Goal: Task Accomplishment & Management: Manage account settings

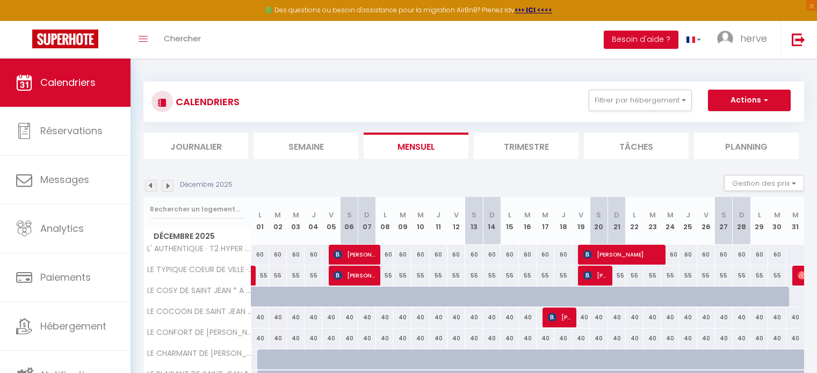
scroll to position [61, 0]
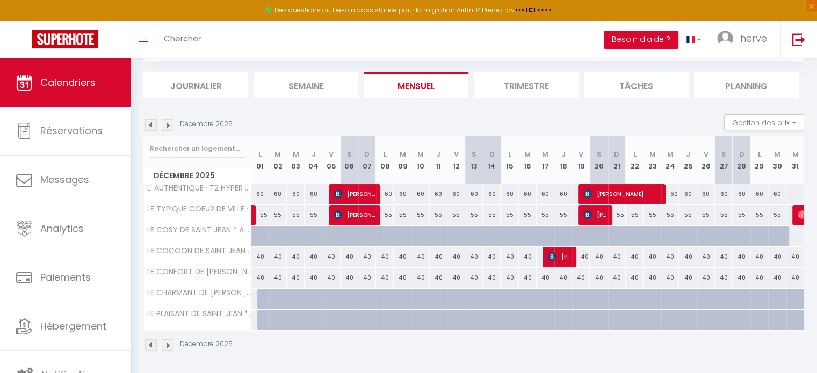
click at [148, 128] on img at bounding box center [151, 125] width 12 height 12
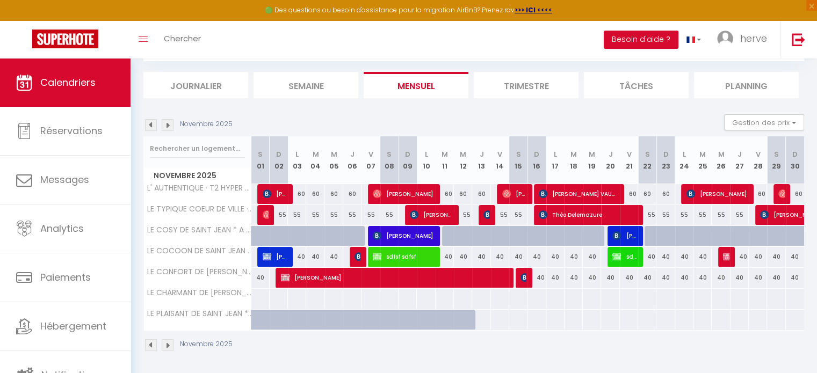
click at [148, 128] on img at bounding box center [151, 125] width 12 height 12
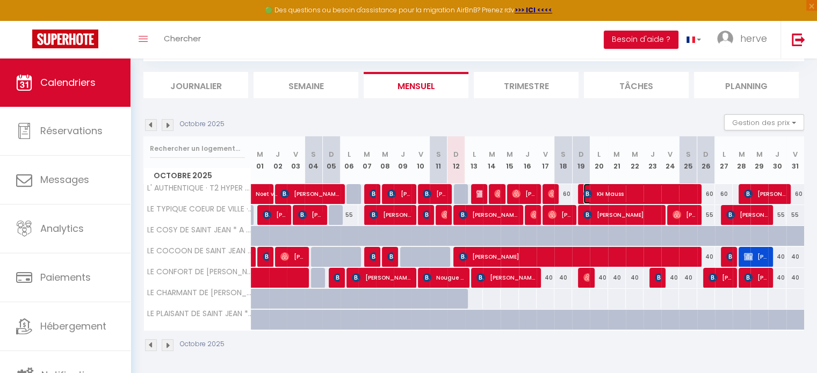
click at [611, 193] on span "KH Mauss" at bounding box center [639, 194] width 112 height 20
select select "KO"
select select "0"
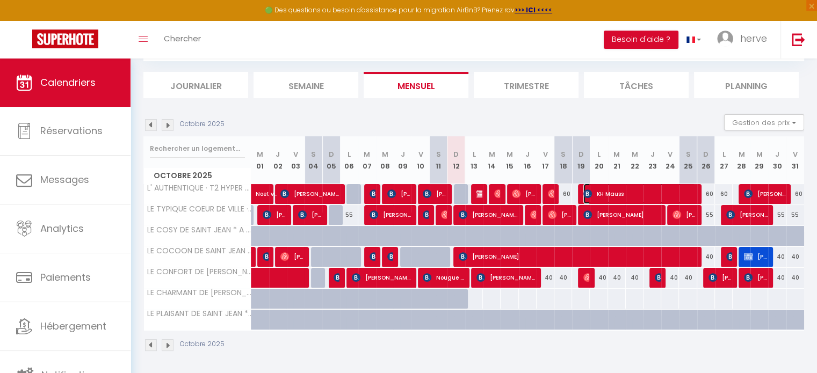
select select "1"
select select
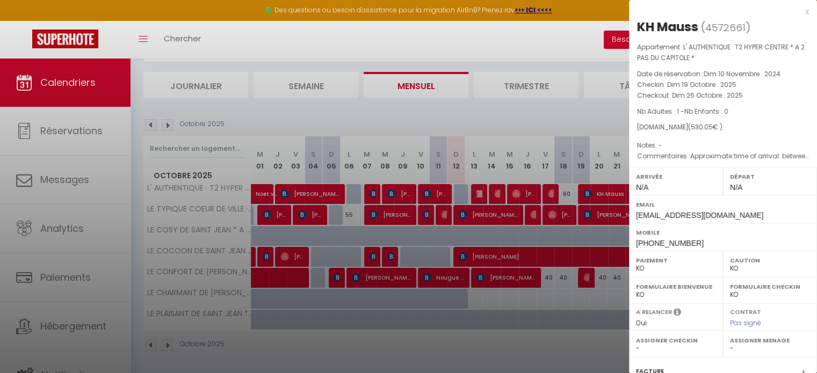
click at [799, 13] on div "x" at bounding box center [719, 11] width 180 height 13
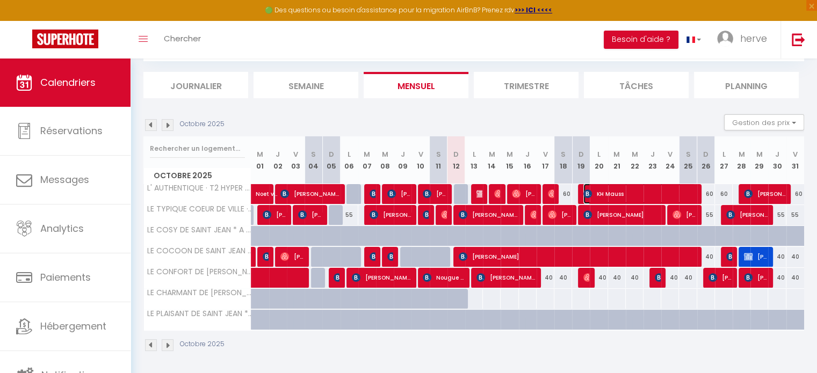
click at [631, 195] on span "KH Mauss" at bounding box center [639, 194] width 112 height 20
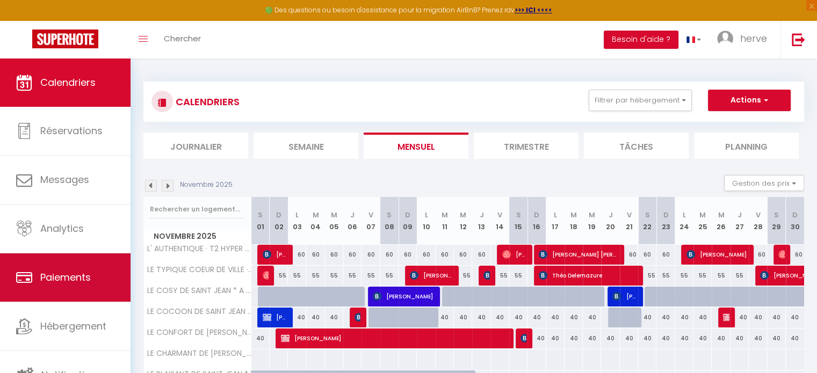
click at [67, 264] on link "Paiements" at bounding box center [65, 278] width 131 height 48
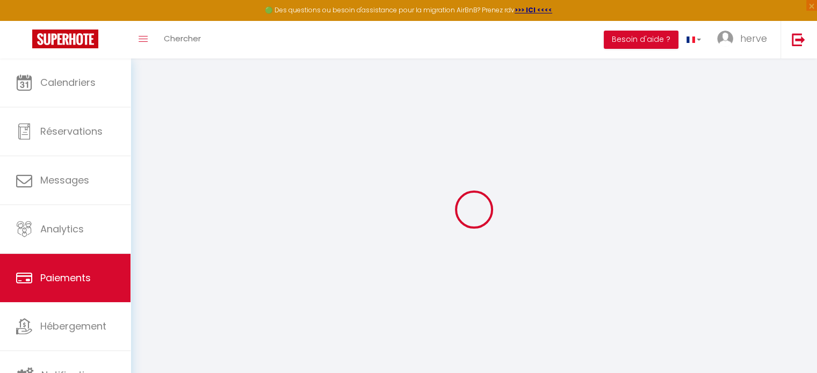
select select "2"
select select "0"
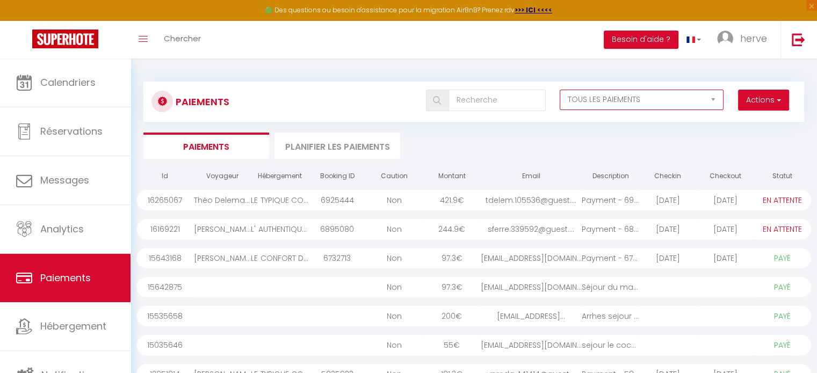
click at [600, 93] on select "EN ATTENTE PAYÉ TOUS LES PAIEMENTS" at bounding box center [642, 100] width 164 height 20
select select "0"
click at [560, 90] on select "EN ATTENTE PAYÉ TOUS LES PAIEMENTS" at bounding box center [642, 100] width 164 height 20
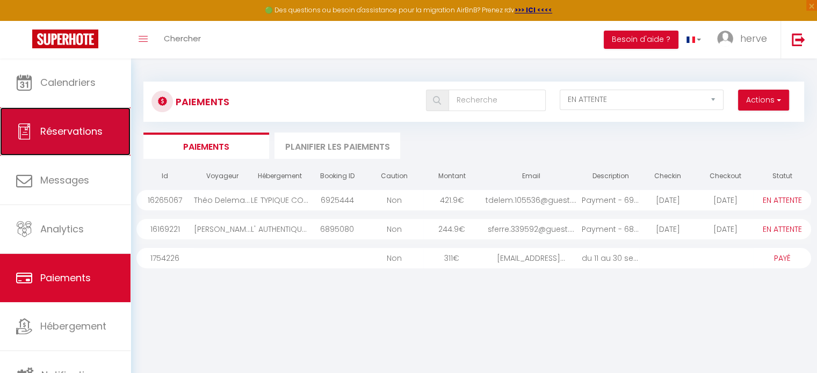
click at [100, 134] on span "Réservations" at bounding box center [71, 131] width 62 height 13
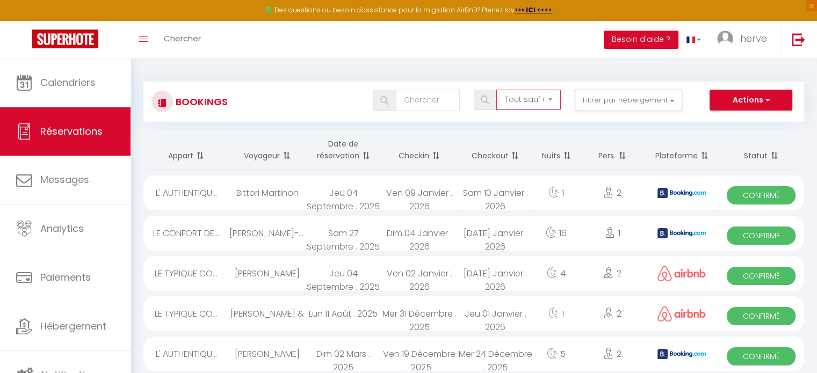
click at [539, 99] on select "Tous les statuts Annulé Confirmé Non Confirmé Tout sauf annulé No Show Request" at bounding box center [528, 100] width 64 height 20
select select "not_confirmed"
click at [498, 90] on select "Tous les statuts Annulé Confirmé Non Confirmé Tout sauf annulé No Show Request" at bounding box center [528, 100] width 64 height 20
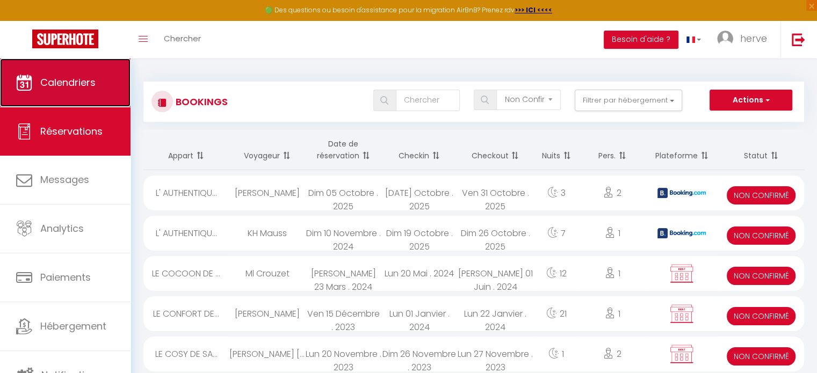
click at [86, 88] on span "Calendriers" at bounding box center [67, 82] width 55 height 13
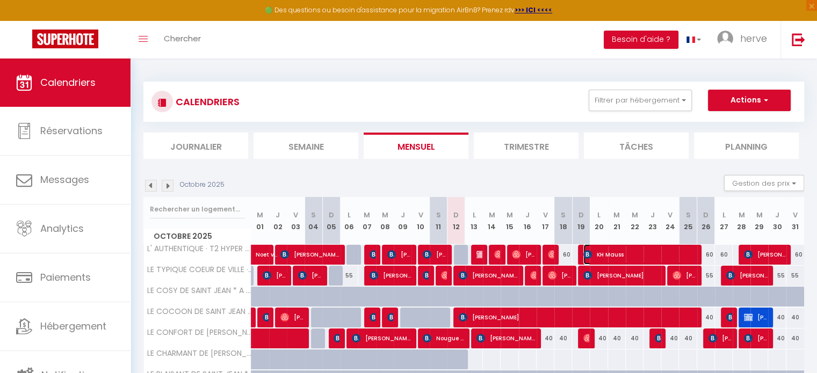
click at [623, 249] on span "KH Mauss" at bounding box center [639, 254] width 112 height 20
select select "KO"
select select "0"
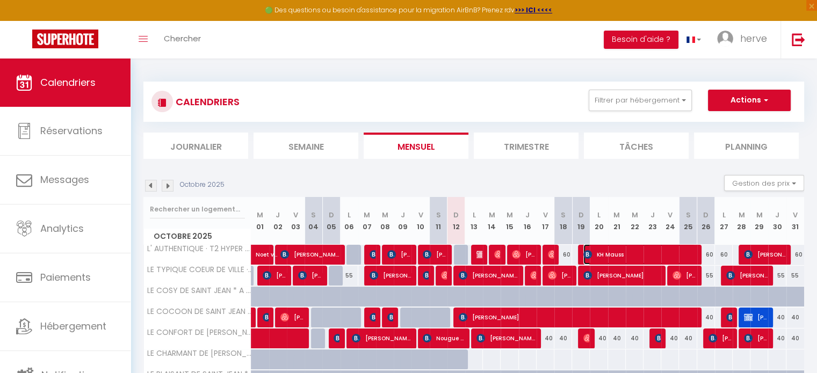
select select "1"
select select
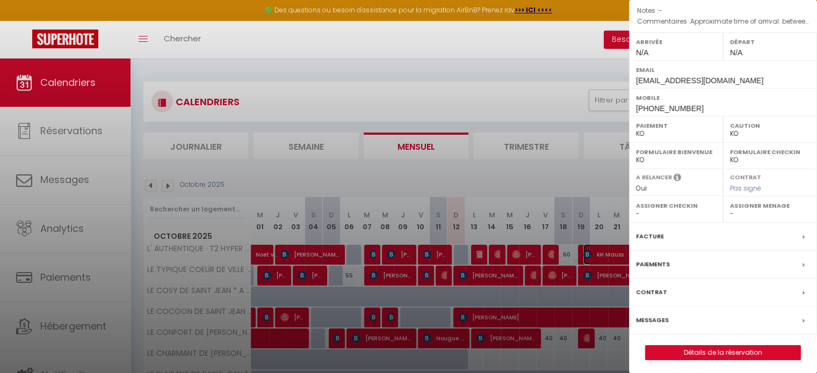
scroll to position [136, 0]
click at [713, 346] on link "Détails de la réservation" at bounding box center [723, 352] width 155 height 14
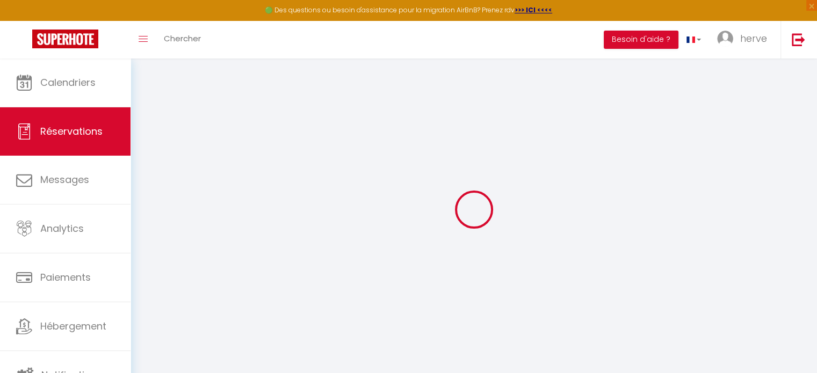
select select
checkbox input "false"
select select
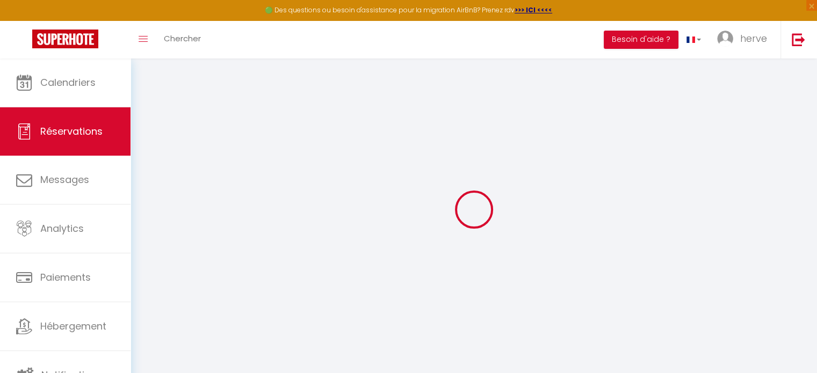
checkbox input "false"
type textarea "Approximate time of arrival: between 16:00 and 17:00 Bonjour, je suis heureux d…"
type input "25"
type input "8.05"
select select
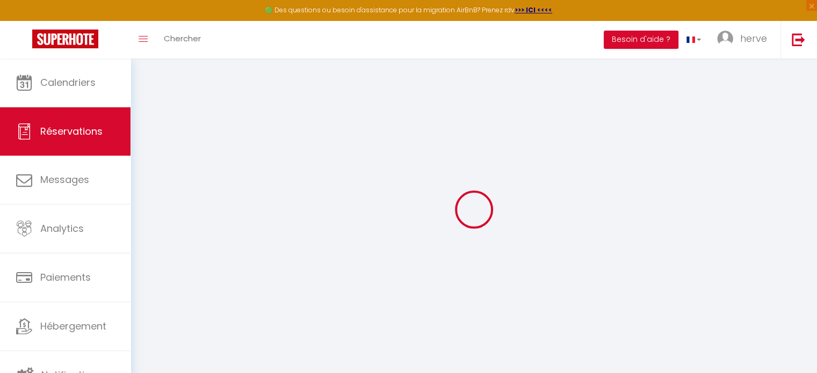
select select
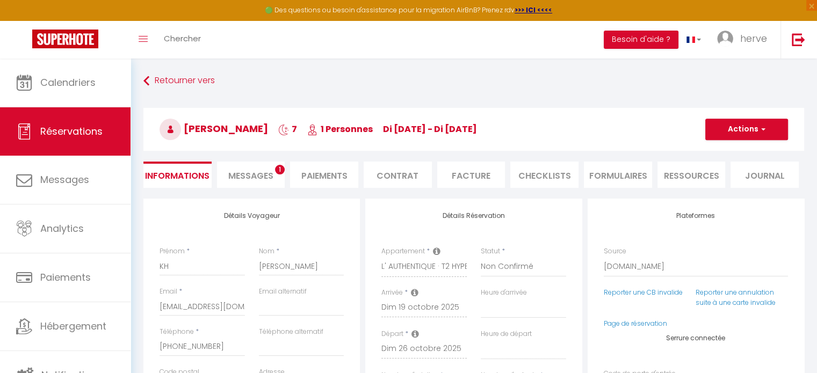
checkbox input "false"
select select
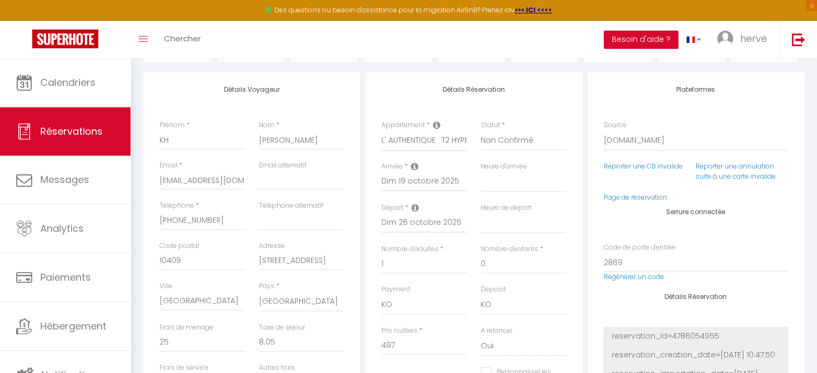
scroll to position [127, 0]
click at [394, 304] on select "OK KO" at bounding box center [423, 304] width 85 height 20
select select "12"
click at [381, 294] on select "OK KO" at bounding box center [423, 304] width 85 height 20
select select
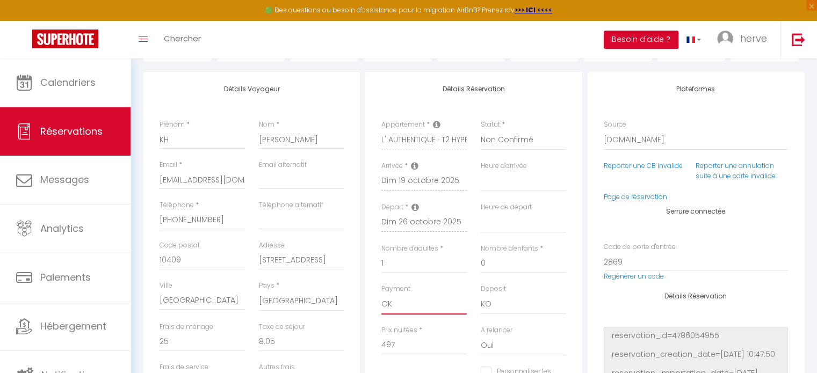
select select
checkbox input "false"
click at [523, 141] on select "Confirmé Non Confirmé Annulé Annulé par le voyageur No Show Request" at bounding box center [523, 140] width 85 height 20
select select "1"
click at [481, 130] on select "Confirmé Non Confirmé Annulé Annulé par le voyageur No Show Request" at bounding box center [523, 140] width 85 height 20
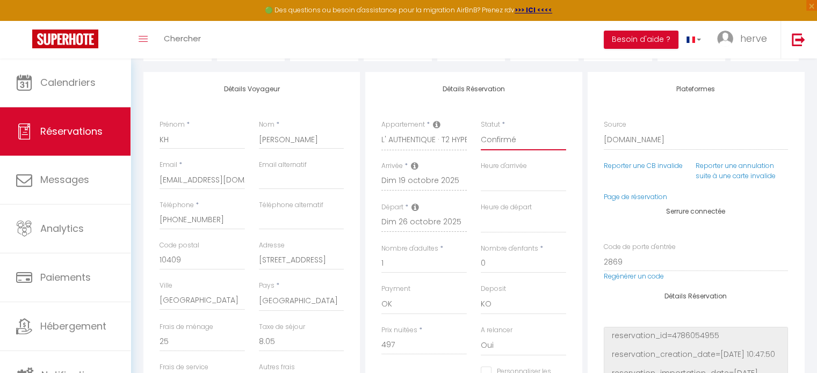
select select
checkbox input "false"
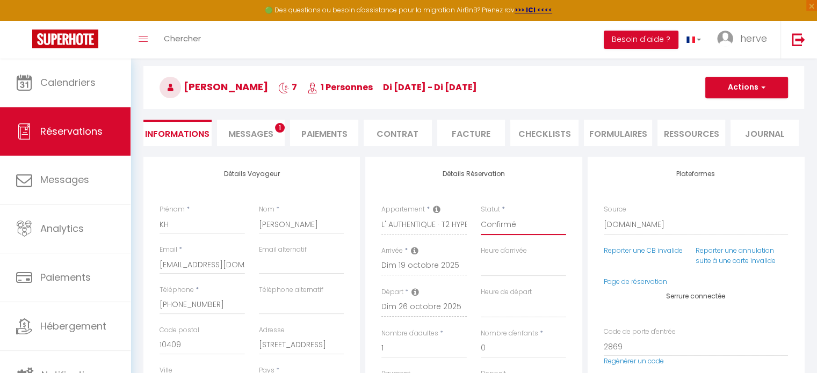
scroll to position [39, 0]
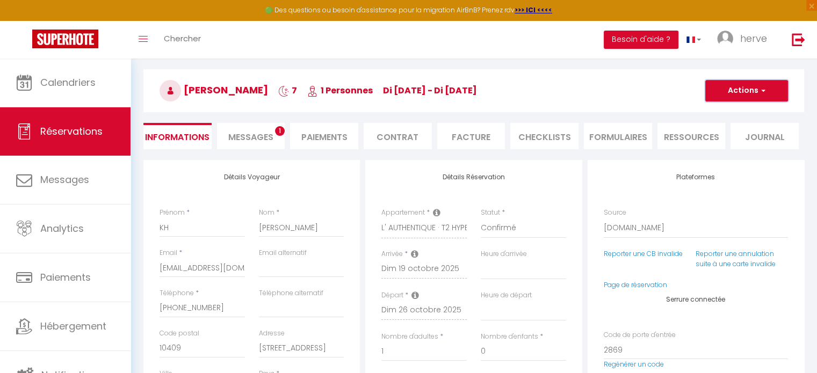
click at [759, 88] on span "button" at bounding box center [762, 91] width 6 height 10
click at [738, 111] on link "Enregistrer" at bounding box center [736, 114] width 85 height 14
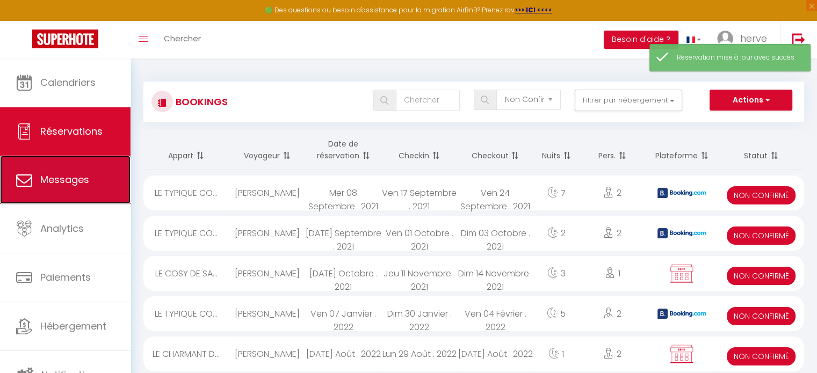
click at [80, 182] on span "Messages" at bounding box center [64, 179] width 49 height 13
select select "message"
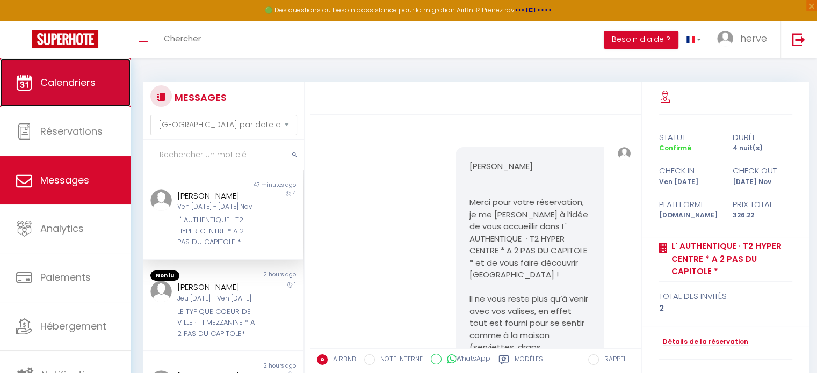
click at [89, 90] on link "Calendriers" at bounding box center [65, 83] width 131 height 48
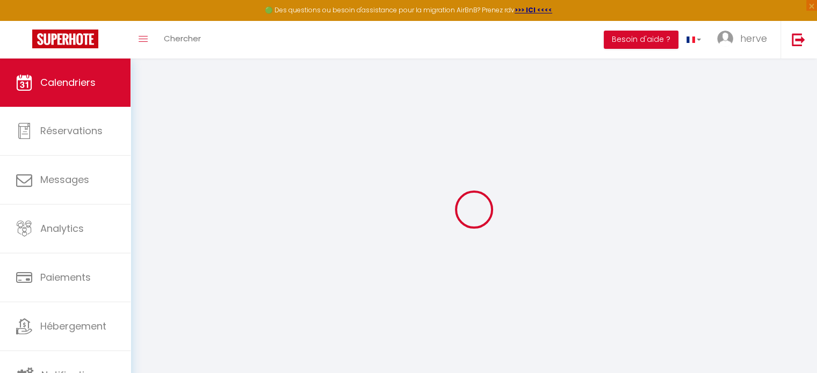
select select
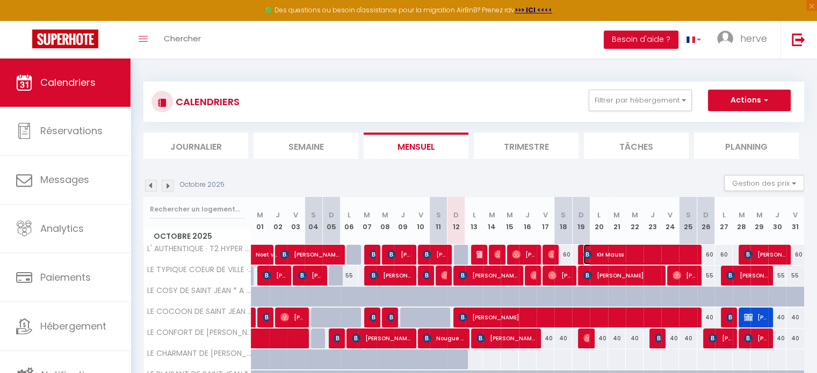
click at [612, 251] on span "KH Mauss" at bounding box center [639, 254] width 112 height 20
select select "OK"
select select "KO"
select select "0"
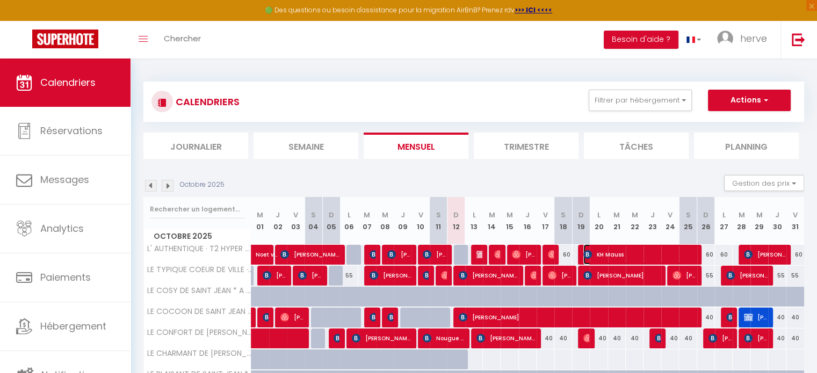
select select "1"
select select
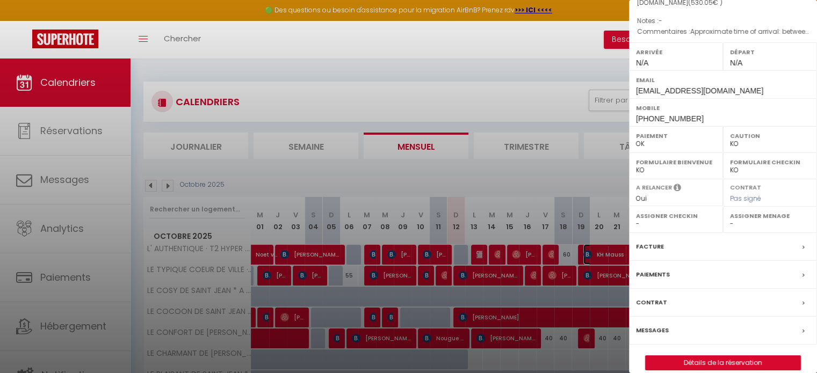
scroll to position [136, 0]
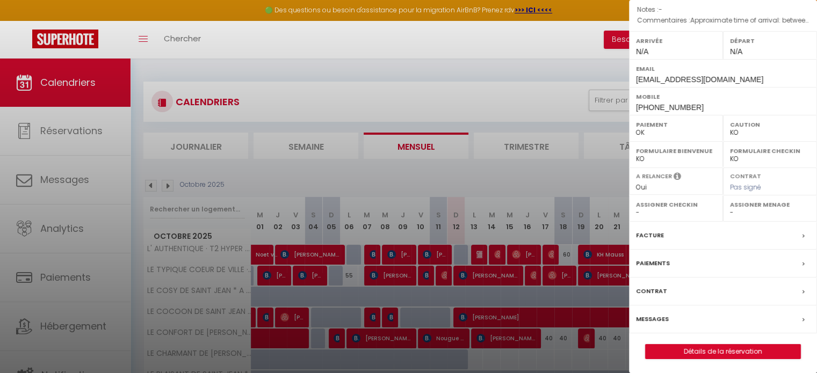
click at [518, 216] on div at bounding box center [408, 186] width 817 height 373
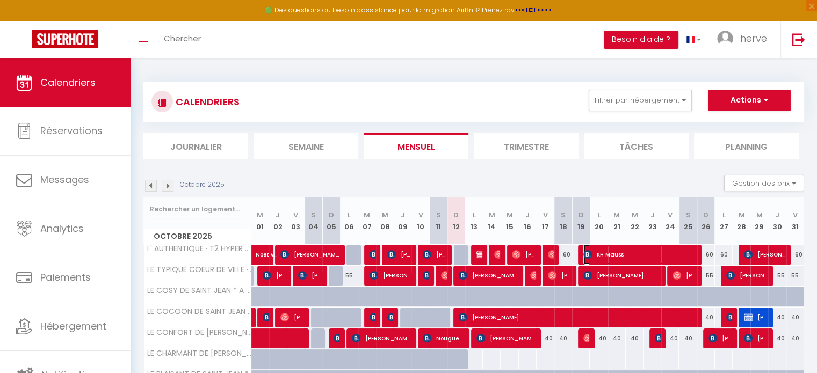
click at [611, 250] on span "KH Mauss" at bounding box center [639, 254] width 112 height 20
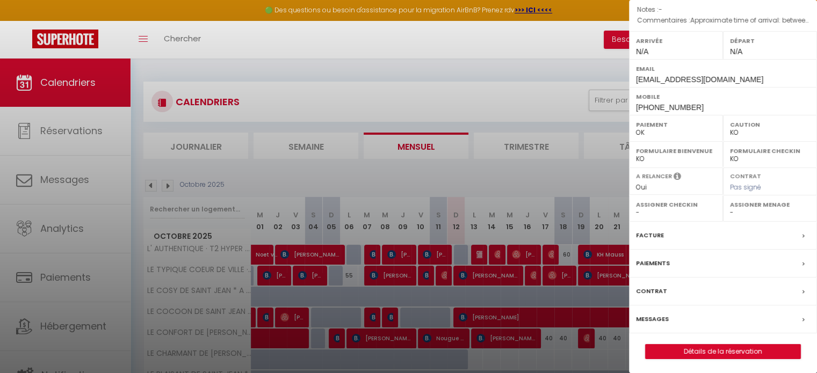
click at [651, 317] on label "Messages" at bounding box center [652, 319] width 33 height 11
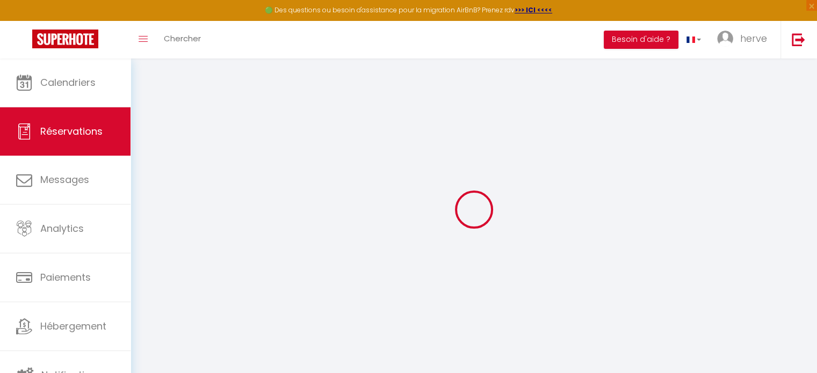
select select
checkbox input "false"
select select
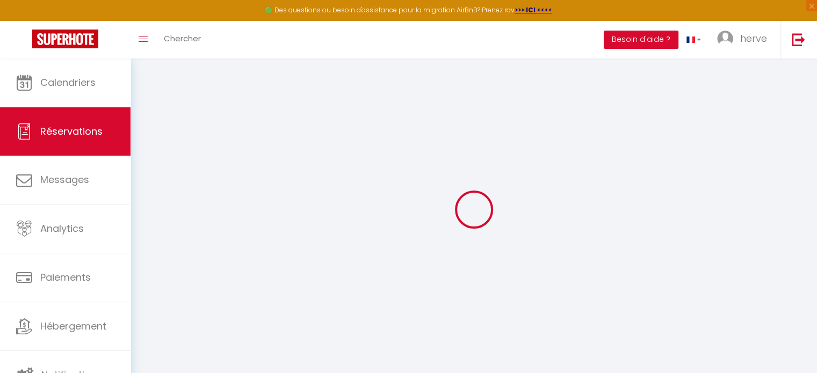
checkbox input "false"
type textarea "Approximate time of arrival: between 16:00 and 17:00 Bonjour, je suis heureux d…"
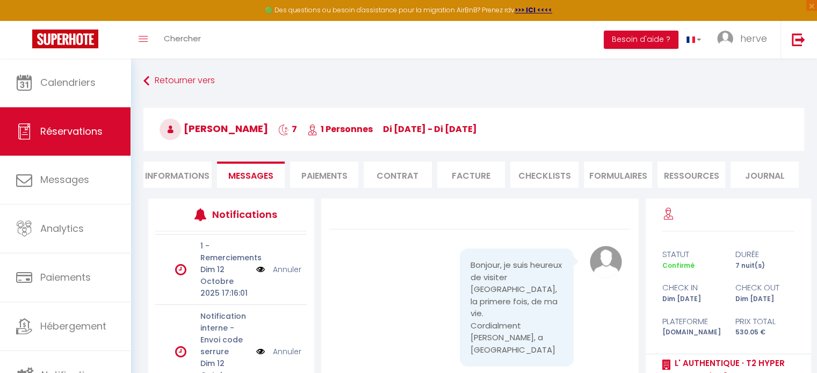
scroll to position [70, 0]
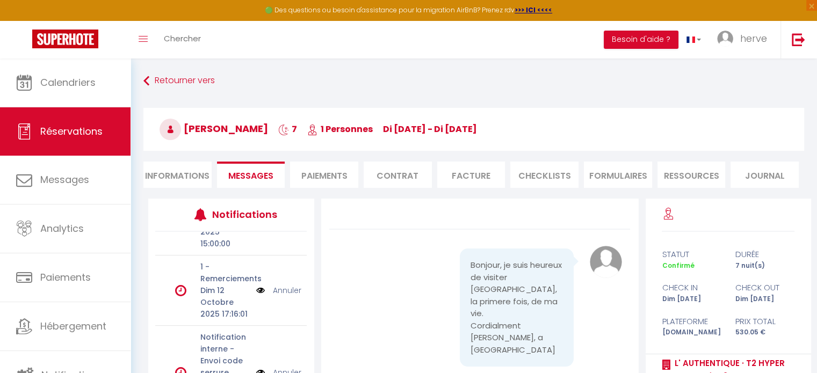
click at [286, 296] on link "Annuler" at bounding box center [287, 291] width 28 height 12
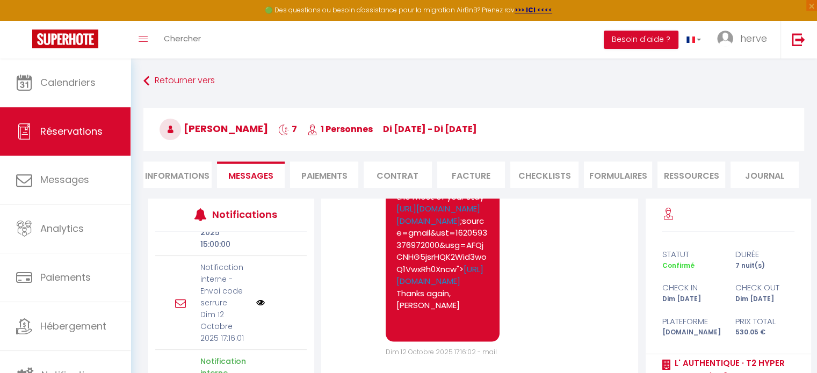
scroll to position [0, 0]
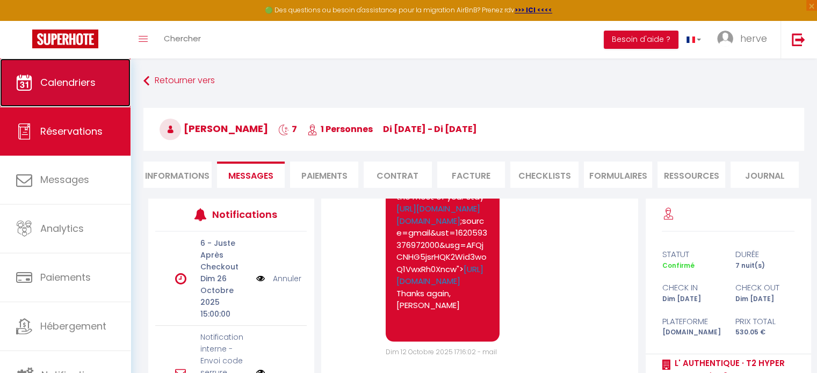
click at [76, 85] on span "Calendriers" at bounding box center [67, 82] width 55 height 13
